Goal: Go to known website: Go to known website

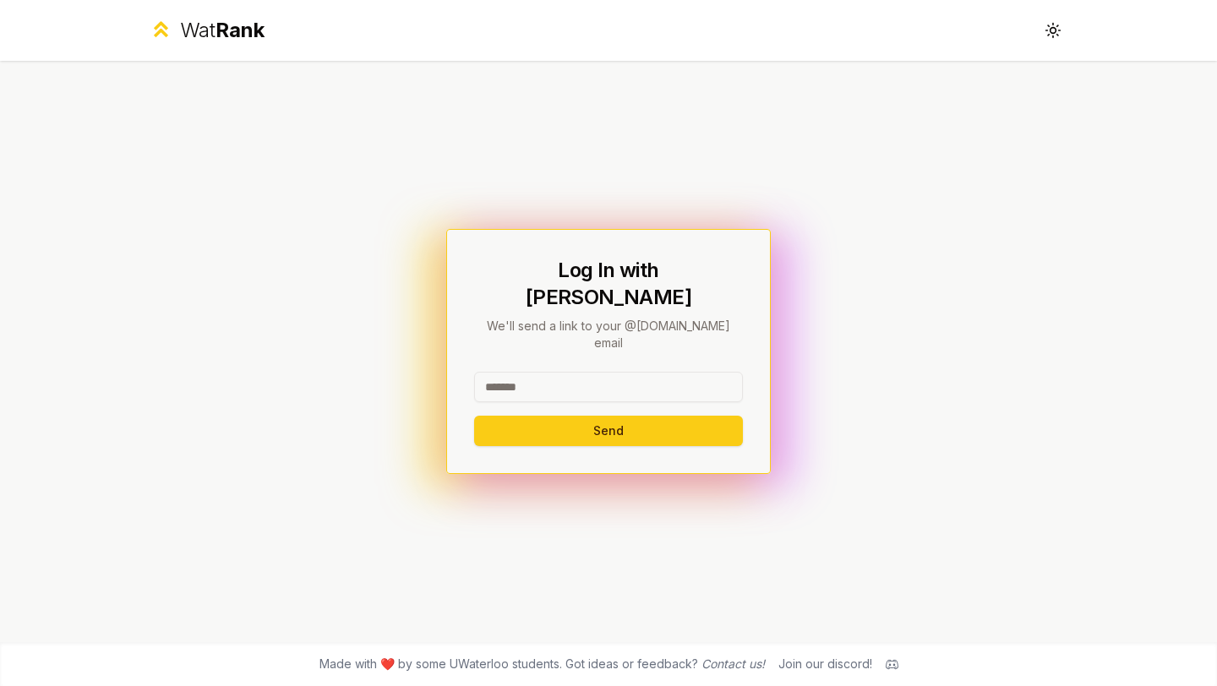
click at [545, 372] on input at bounding box center [608, 387] width 269 height 30
click at [581, 372] on input at bounding box center [608, 387] width 269 height 30
